Goal: Navigation & Orientation: Go to known website

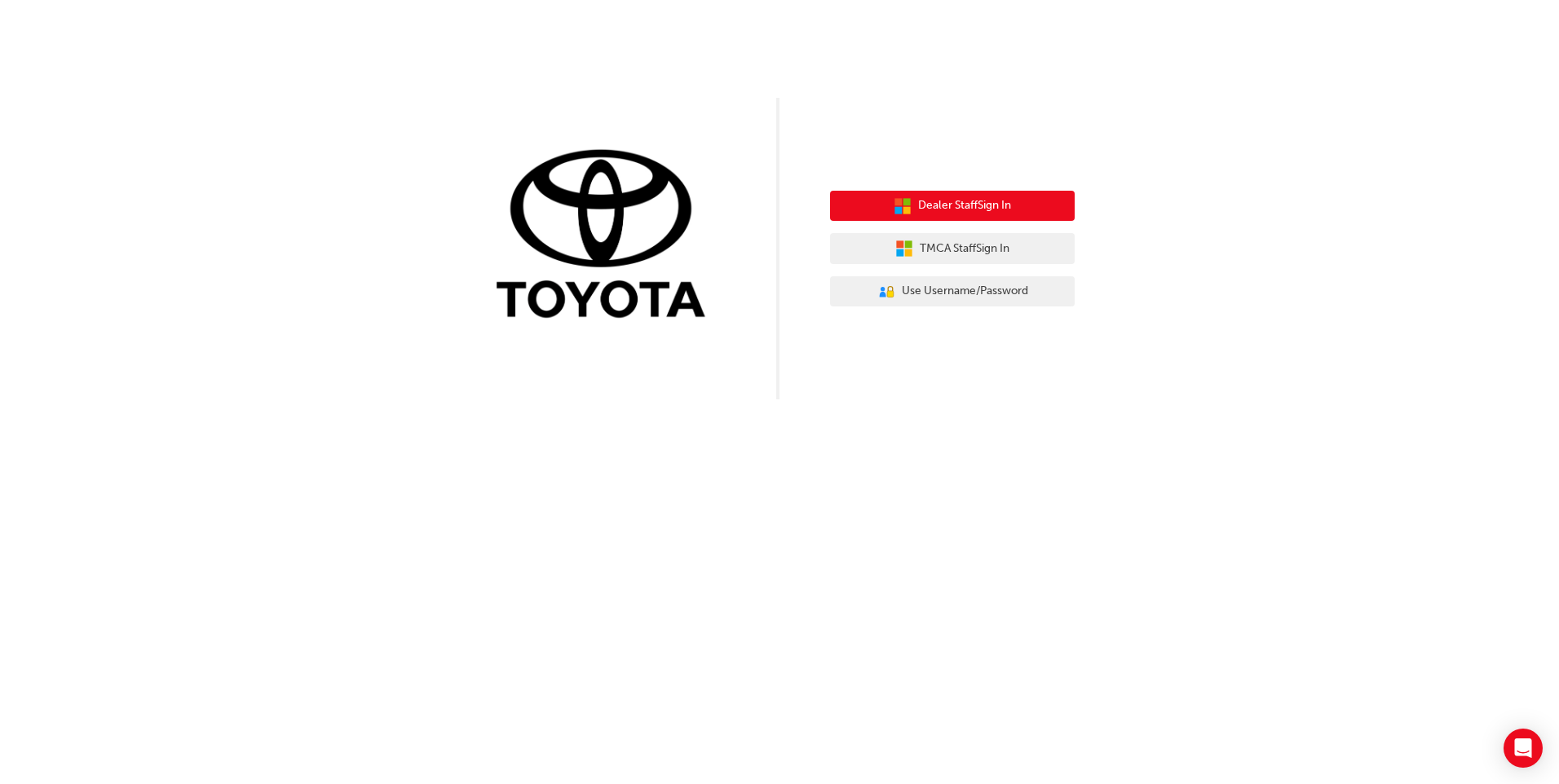
click at [894, 198] on icon "button" at bounding box center [903, 206] width 18 height 18
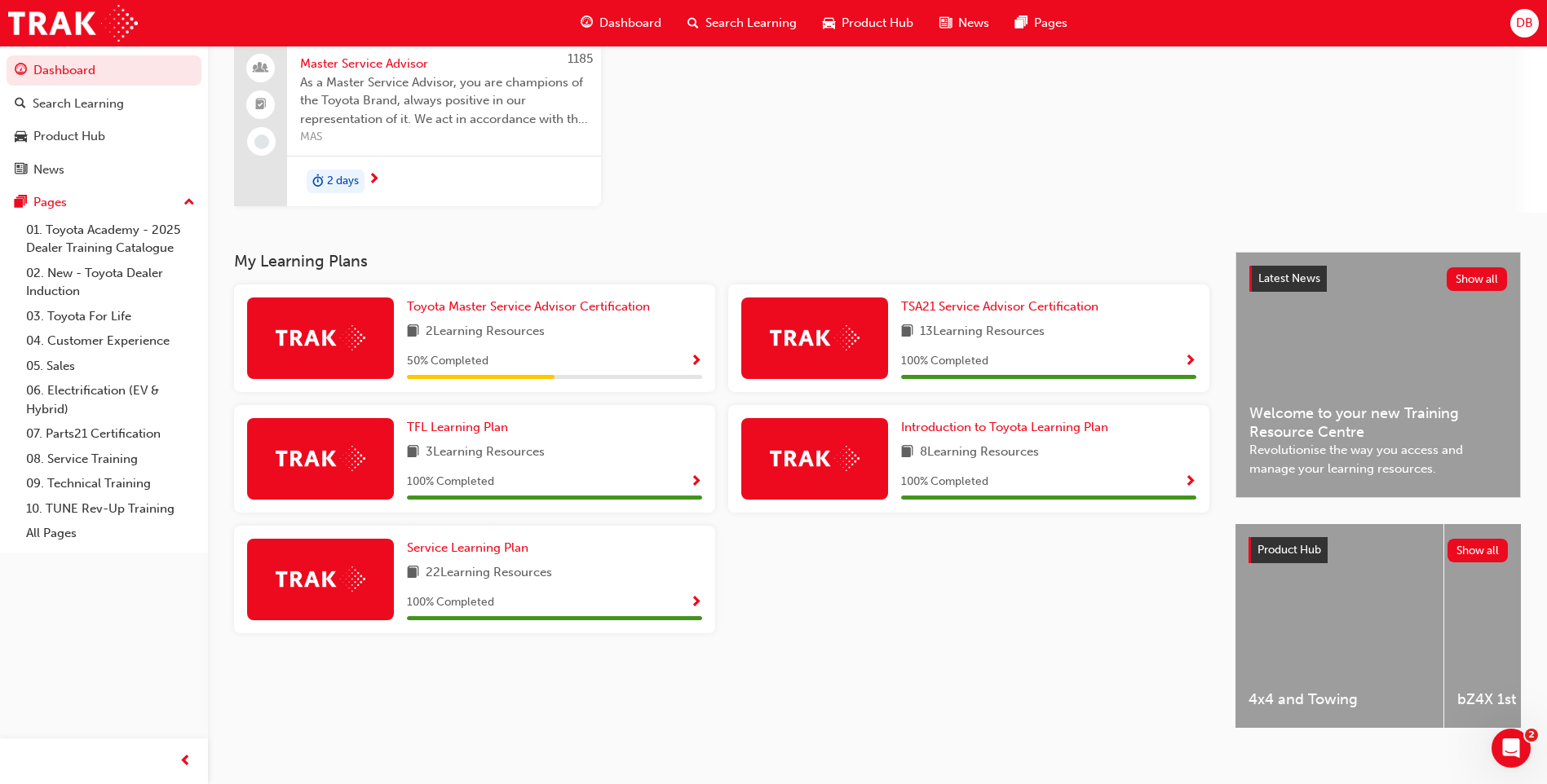
scroll to position [151, 0]
